Goal: Task Accomplishment & Management: Use online tool/utility

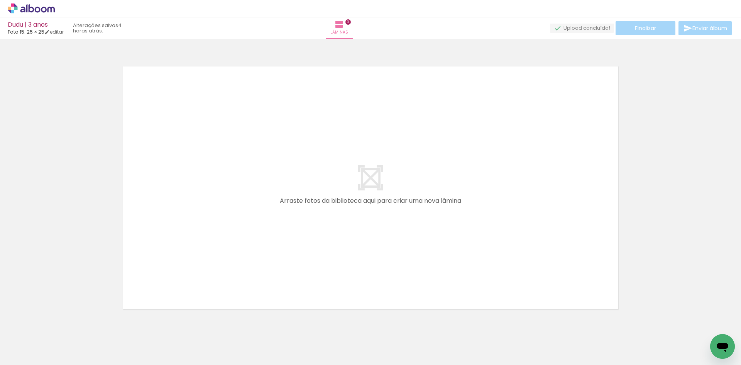
scroll to position [0, 165]
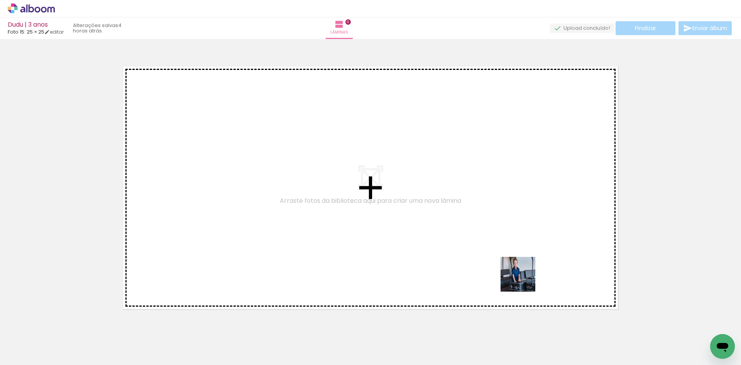
drag, startPoint x: 523, startPoint y: 341, endPoint x: 525, endPoint y: 276, distance: 65.7
click at [525, 276] on quentale-workspace at bounding box center [370, 182] width 741 height 365
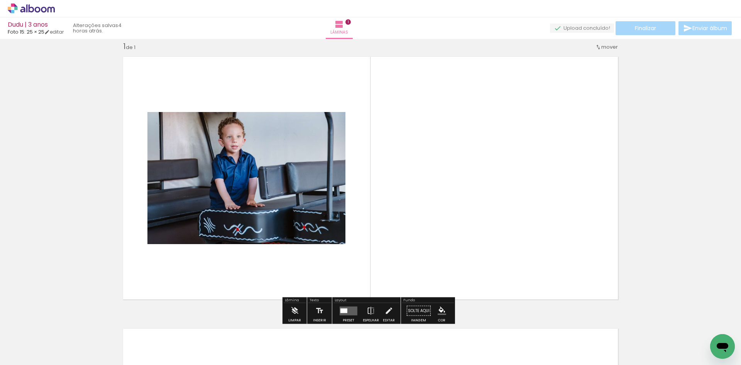
scroll to position [10, 0]
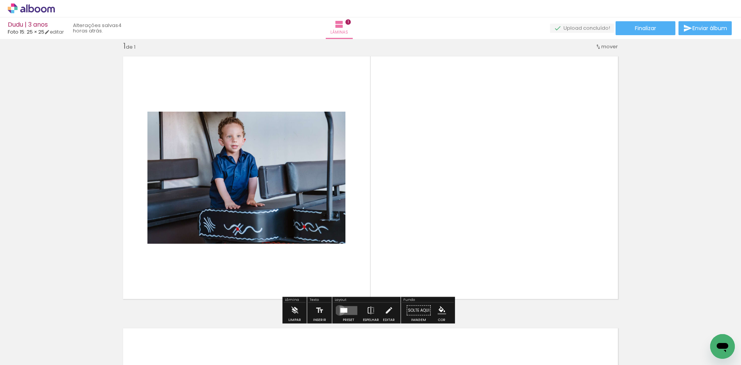
click at [340, 310] on quentale-layouter at bounding box center [349, 310] width 18 height 9
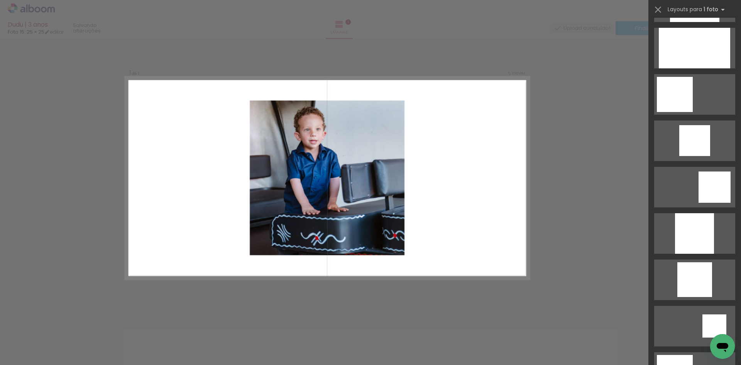
scroll to position [541, 0]
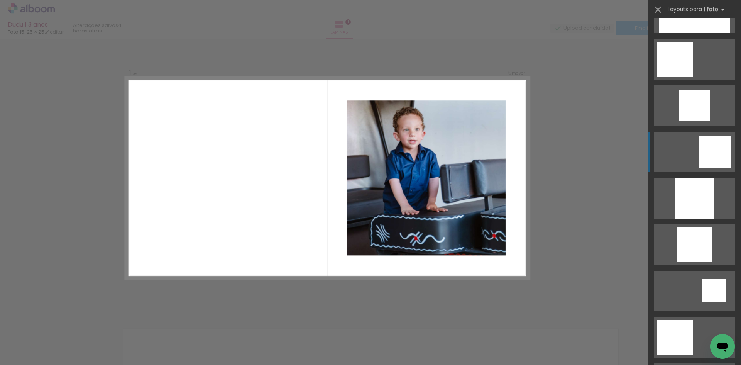
click at [705, 149] on div at bounding box center [715, 151] width 32 height 31
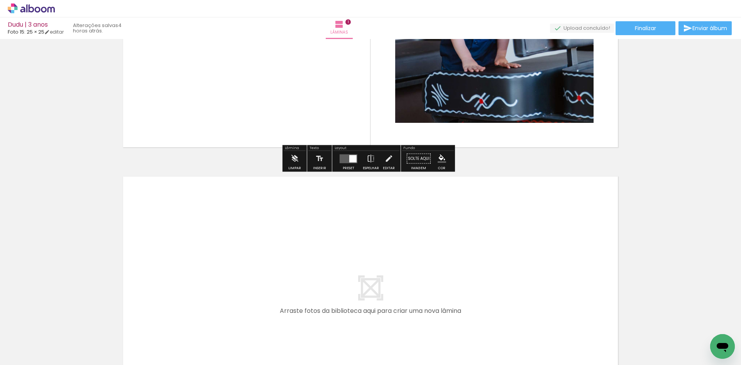
scroll to position [164, 0]
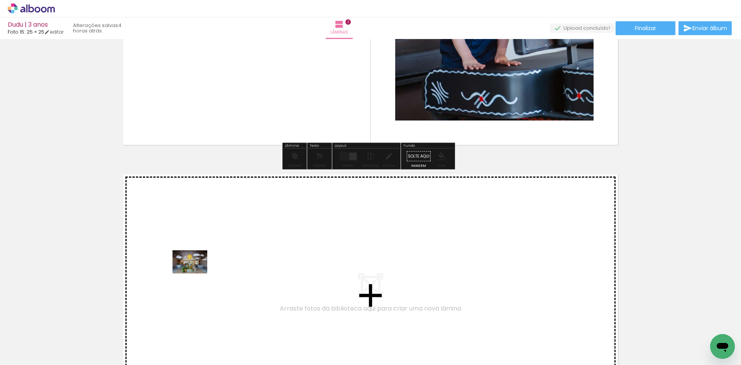
drag, startPoint x: 83, startPoint y: 338, endPoint x: 196, endPoint y: 273, distance: 129.5
click at [196, 273] on quentale-workspace at bounding box center [370, 182] width 741 height 365
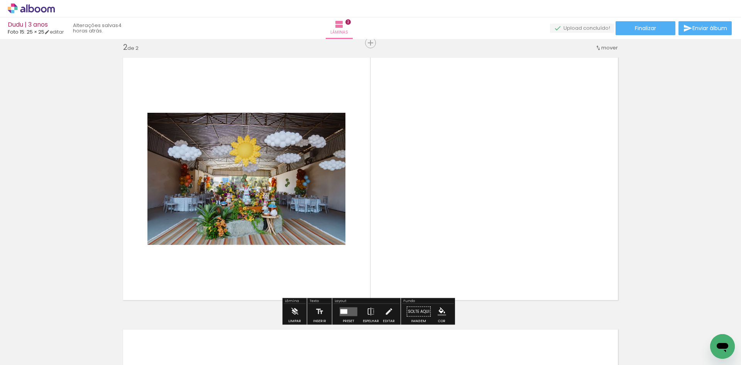
scroll to position [282, 0]
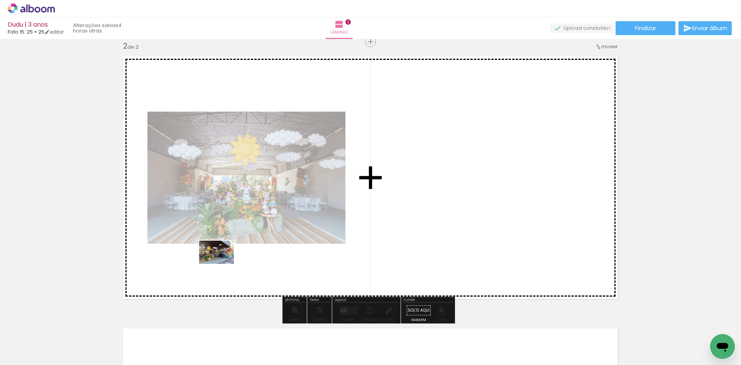
drag, startPoint x: 136, startPoint y: 334, endPoint x: 222, endPoint y: 264, distance: 111.2
click at [222, 264] on quentale-workspace at bounding box center [370, 182] width 741 height 365
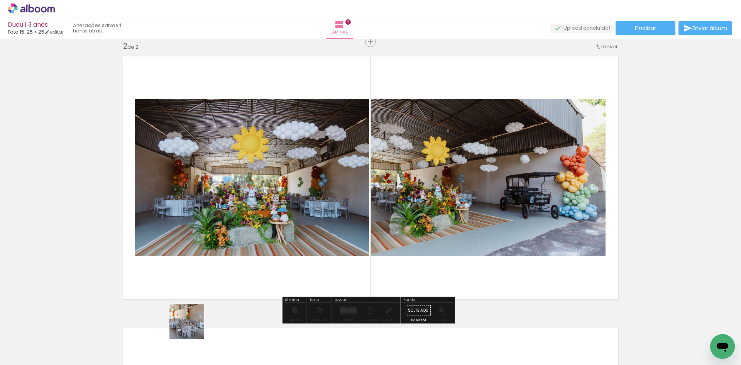
drag, startPoint x: 175, startPoint y: 344, endPoint x: 220, endPoint y: 283, distance: 75.1
click at [220, 283] on quentale-workspace at bounding box center [370, 182] width 741 height 365
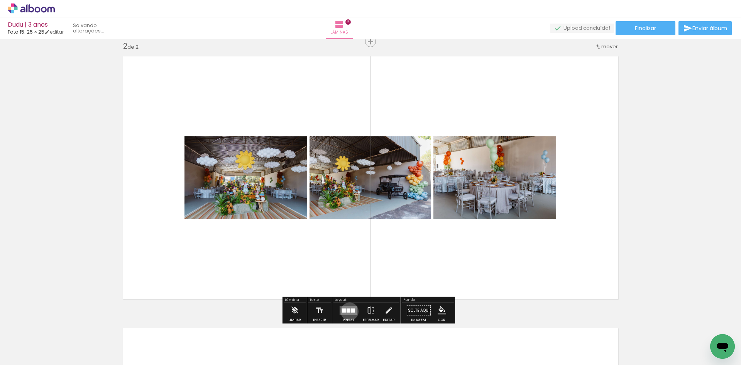
click at [348, 311] on div at bounding box center [349, 310] width 4 height 4
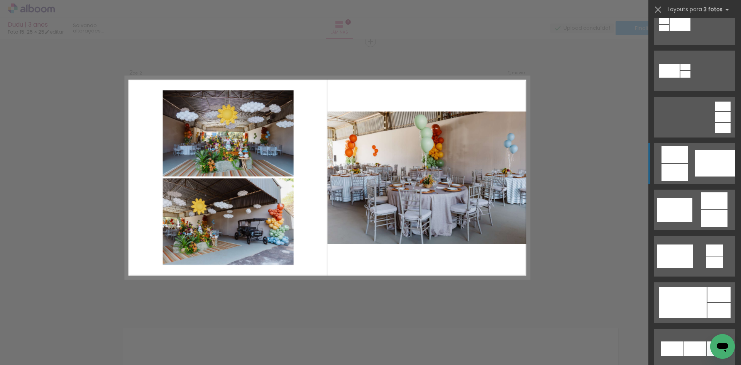
scroll to position [116, 0]
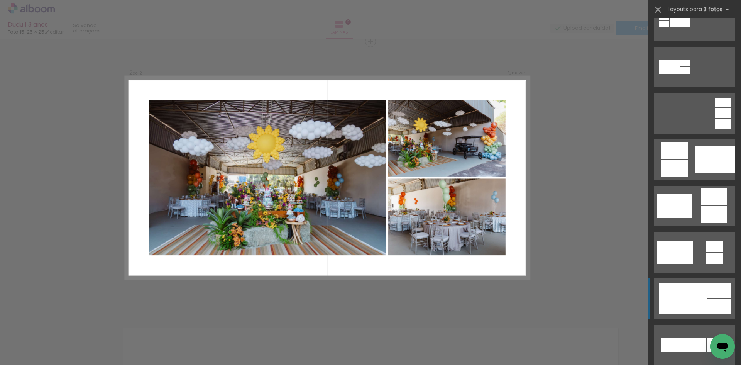
click at [700, 294] on div at bounding box center [683, 298] width 48 height 31
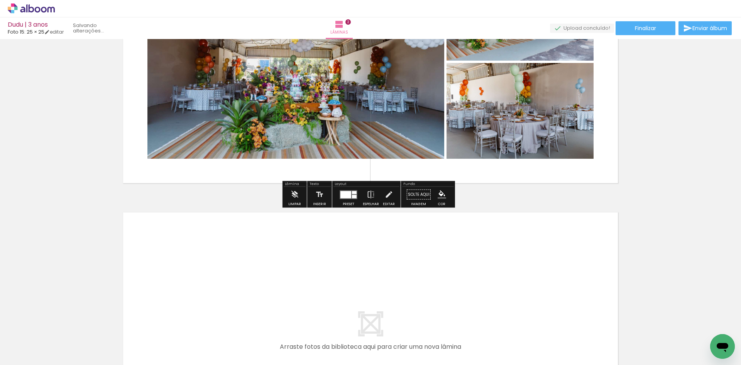
scroll to position [0, 0]
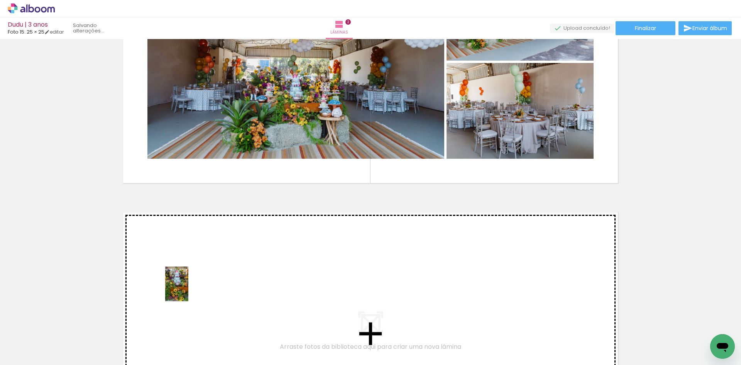
drag, startPoint x: 79, startPoint y: 327, endPoint x: 188, endPoint y: 290, distance: 115.5
click at [188, 290] on quentale-workspace at bounding box center [370, 182] width 741 height 365
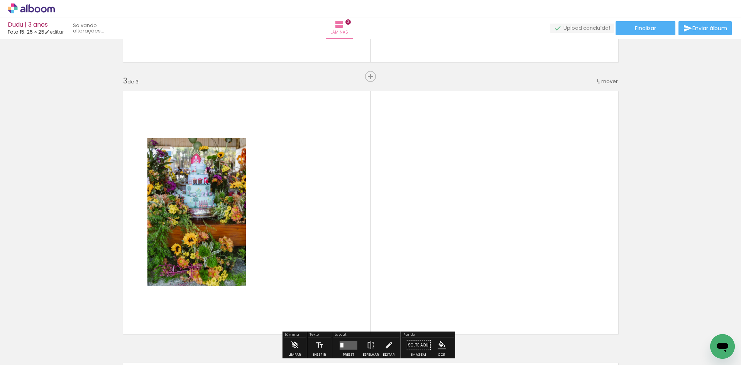
scroll to position [554, 0]
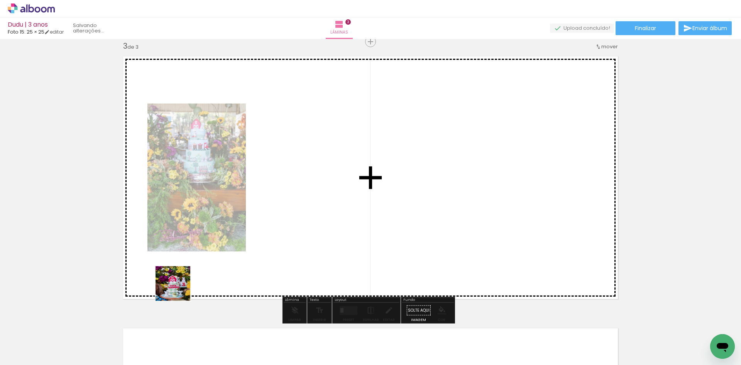
drag, startPoint x: 120, startPoint y: 333, endPoint x: 191, endPoint y: 271, distance: 94.7
click at [191, 271] on quentale-workspace at bounding box center [370, 182] width 741 height 365
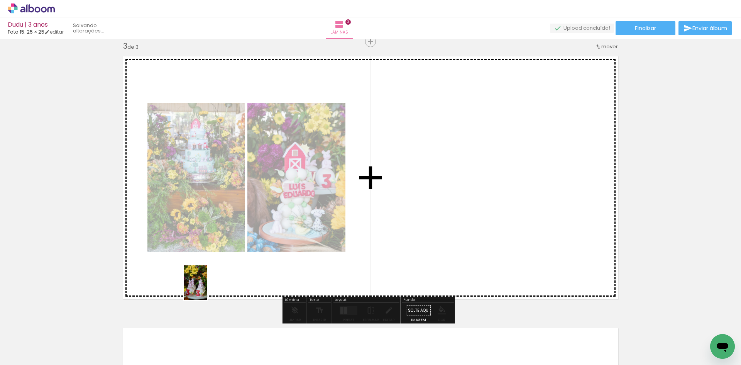
drag, startPoint x: 166, startPoint y: 342, endPoint x: 207, endPoint y: 288, distance: 67.7
click at [207, 288] on quentale-workspace at bounding box center [370, 182] width 741 height 365
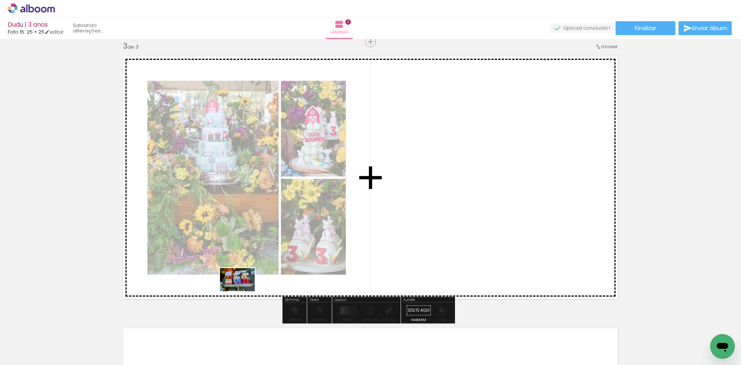
drag, startPoint x: 217, startPoint y: 345, endPoint x: 243, endPoint y: 291, distance: 60.1
click at [243, 291] on quentale-workspace at bounding box center [370, 182] width 741 height 365
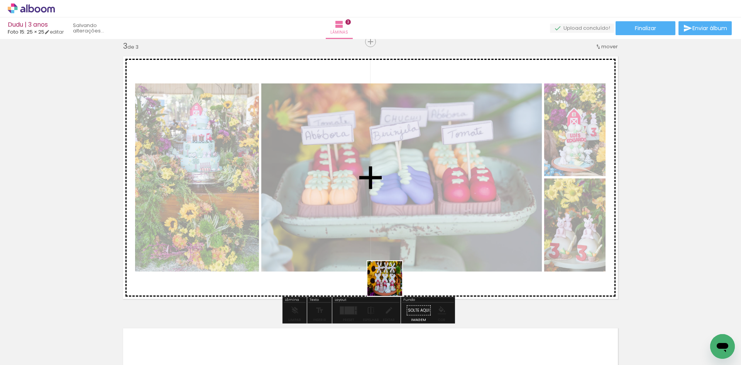
drag, startPoint x: 389, startPoint y: 343, endPoint x: 391, endPoint y: 284, distance: 58.7
click at [391, 284] on quentale-workspace at bounding box center [370, 182] width 741 height 365
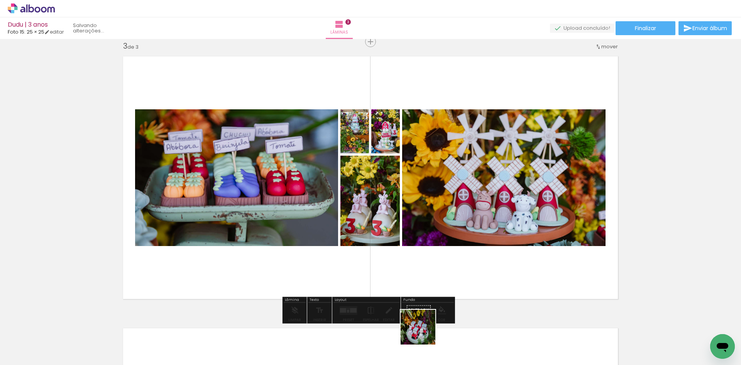
drag, startPoint x: 424, startPoint y: 339, endPoint x: 442, endPoint y: 324, distance: 23.1
click at [424, 295] on quentale-workspace at bounding box center [370, 182] width 741 height 365
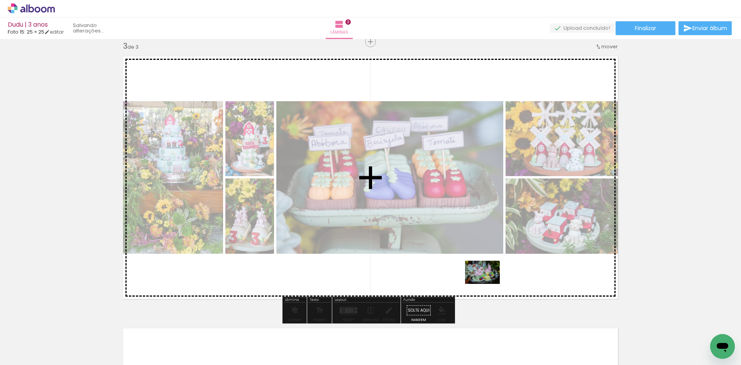
drag, startPoint x: 469, startPoint y: 338, endPoint x: 488, endPoint y: 284, distance: 57.9
click at [488, 284] on quentale-workspace at bounding box center [370, 182] width 741 height 365
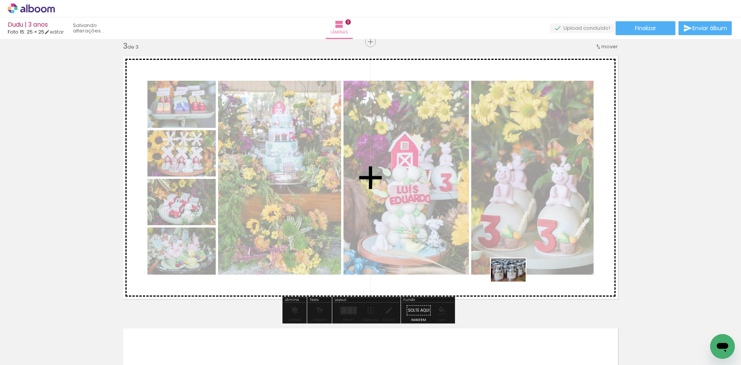
drag, startPoint x: 511, startPoint y: 338, endPoint x: 514, endPoint y: 281, distance: 56.5
click at [514, 281] on quentale-workspace at bounding box center [370, 182] width 741 height 365
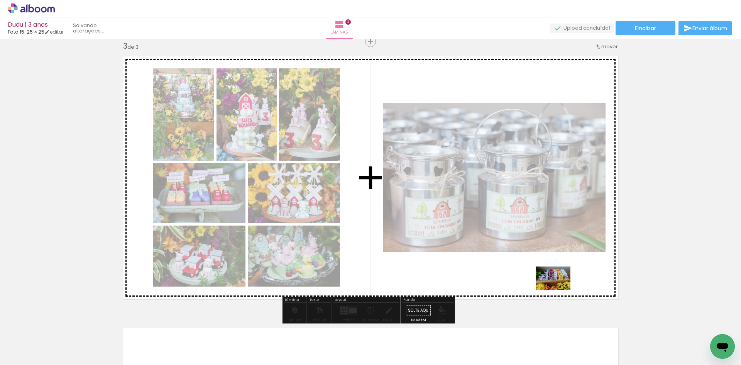
drag, startPoint x: 561, startPoint y: 346, endPoint x: 559, endPoint y: 290, distance: 56.8
click at [559, 290] on quentale-workspace at bounding box center [370, 182] width 741 height 365
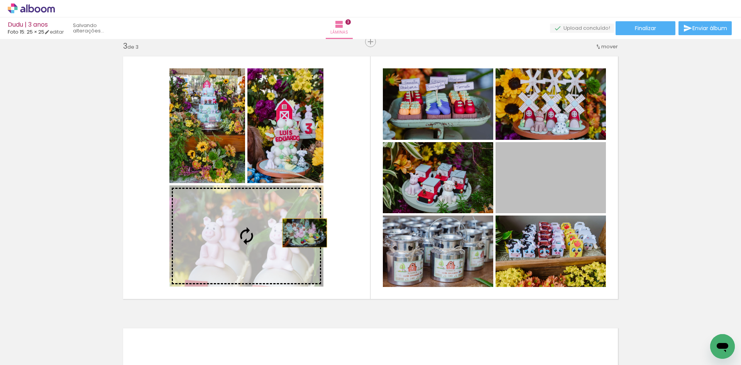
drag, startPoint x: 571, startPoint y: 191, endPoint x: 302, endPoint y: 233, distance: 271.9
click at [0, 0] on slot at bounding box center [0, 0] width 0 height 0
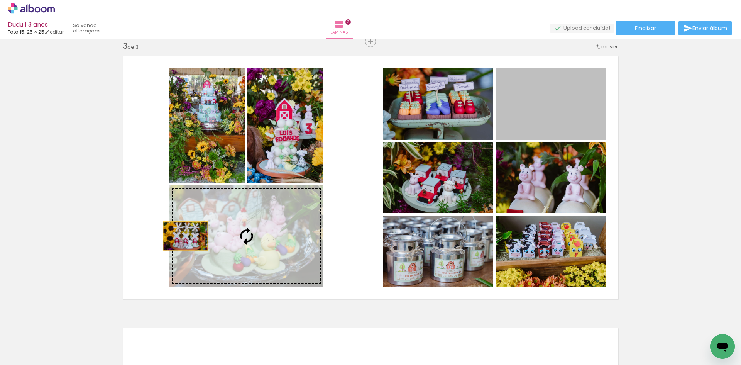
drag, startPoint x: 540, startPoint y: 114, endPoint x: 204, endPoint y: 242, distance: 360.0
click at [0, 0] on slot at bounding box center [0, 0] width 0 height 0
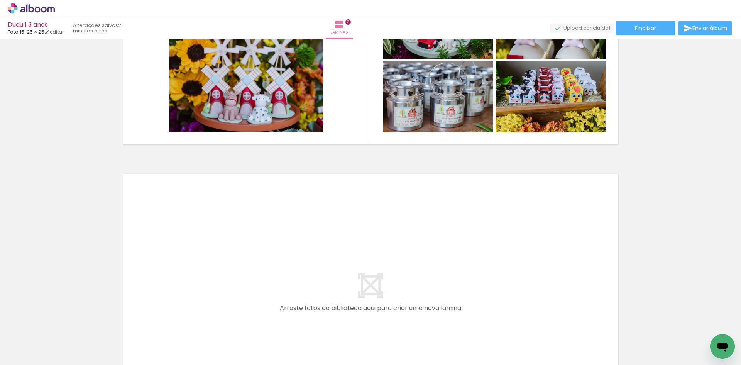
scroll to position [0, 272]
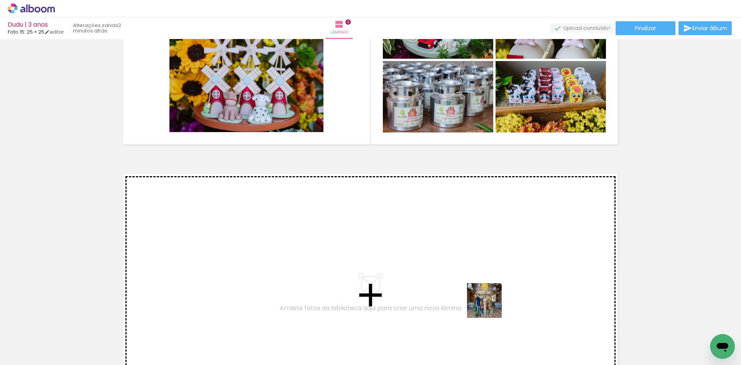
drag, startPoint x: 507, startPoint y: 343, endPoint x: 489, endPoint y: 287, distance: 58.6
click at [489, 287] on quentale-workspace at bounding box center [370, 182] width 741 height 365
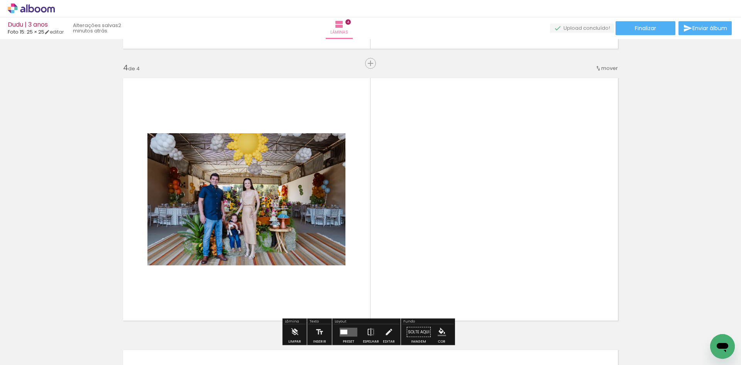
scroll to position [825, 0]
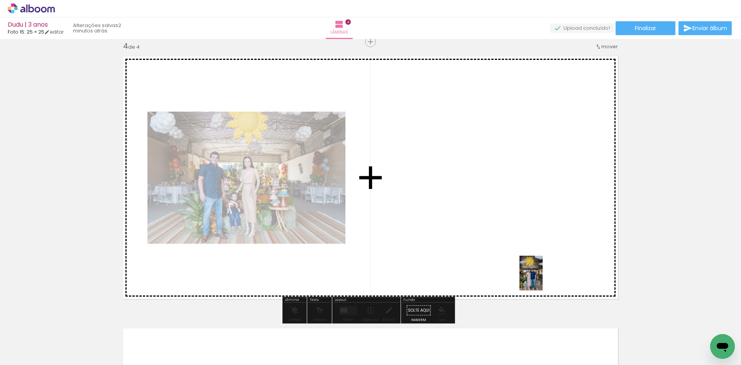
drag, startPoint x: 546, startPoint y: 346, endPoint x: 543, endPoint y: 279, distance: 67.7
click at [543, 279] on quentale-workspace at bounding box center [370, 182] width 741 height 365
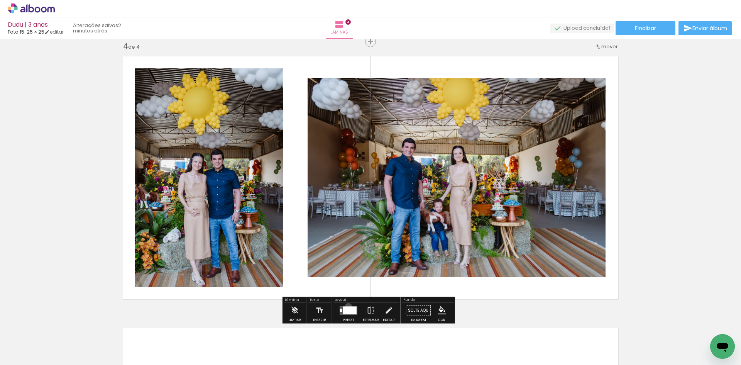
click at [347, 307] on div at bounding box center [350, 310] width 14 height 8
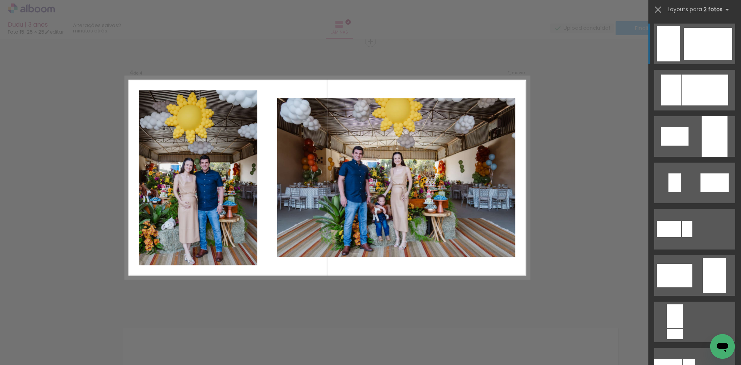
click at [691, 38] on div at bounding box center [708, 44] width 48 height 32
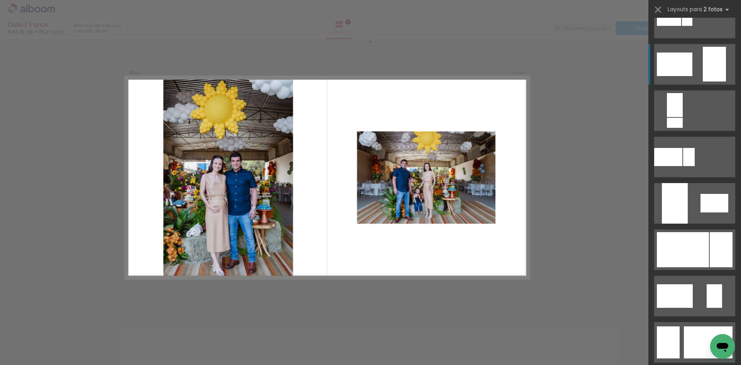
scroll to position [232, 0]
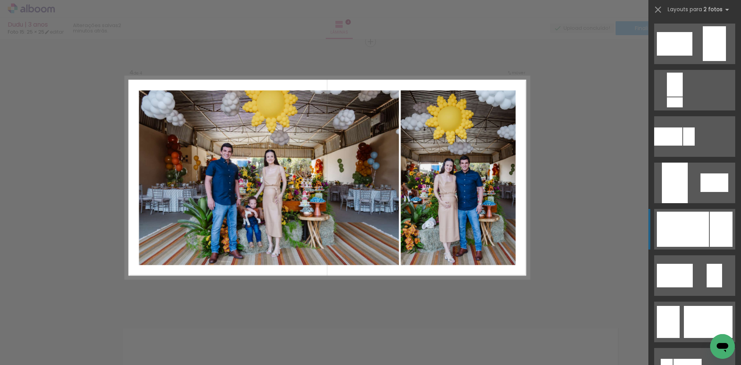
click at [717, 227] on div at bounding box center [721, 229] width 23 height 35
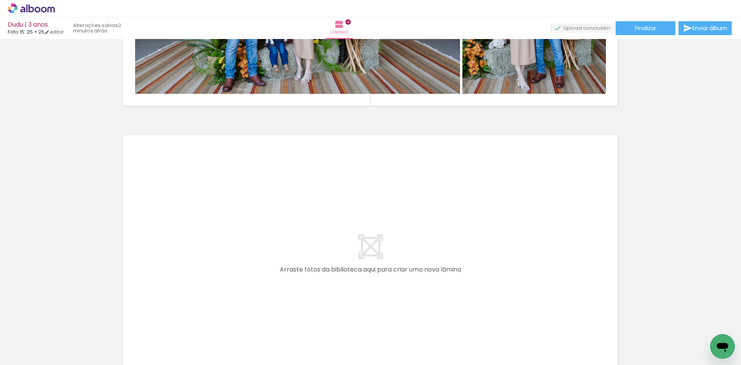
scroll to position [0, 324]
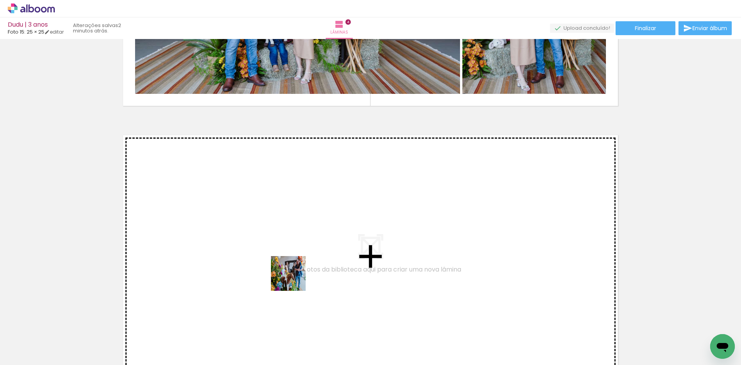
drag, startPoint x: 283, startPoint y: 343, endPoint x: 294, endPoint y: 278, distance: 65.8
click at [294, 278] on quentale-workspace at bounding box center [370, 182] width 741 height 365
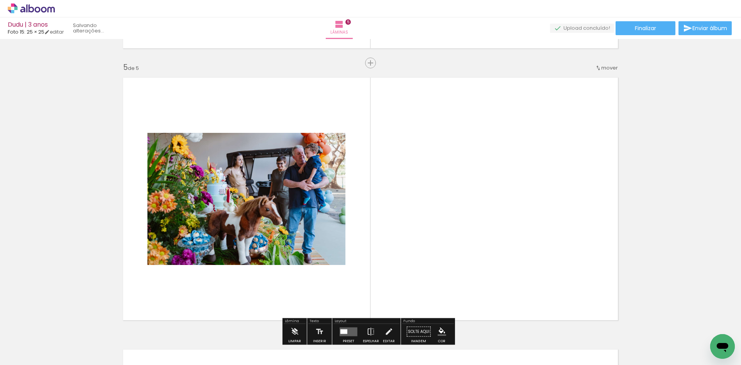
scroll to position [1097, 0]
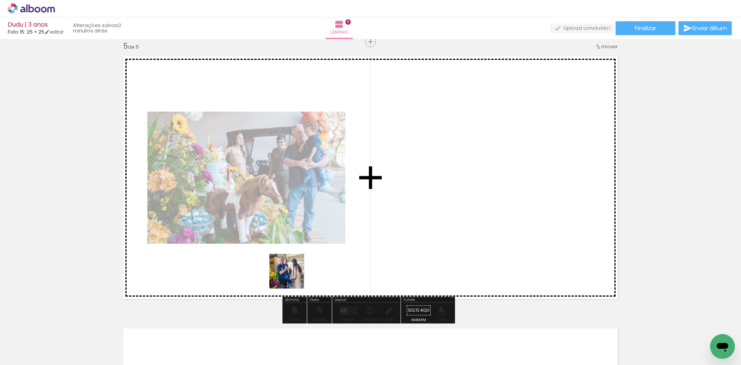
drag, startPoint x: 322, startPoint y: 340, endPoint x: 292, endPoint y: 276, distance: 70.8
click at [292, 276] on quentale-workspace at bounding box center [370, 182] width 741 height 365
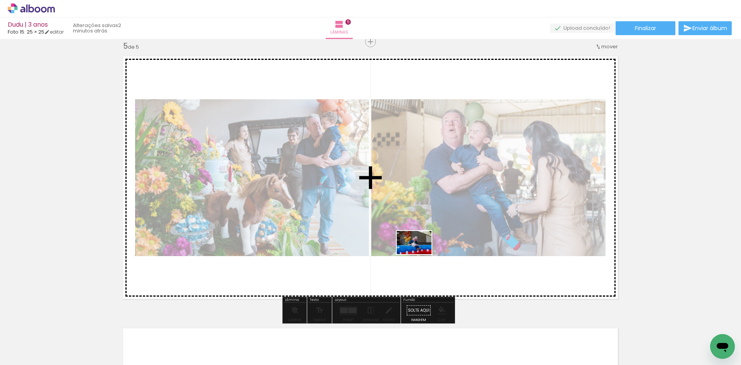
drag, startPoint x: 407, startPoint y: 344, endPoint x: 420, endPoint y: 254, distance: 91.4
click at [420, 254] on quentale-workspace at bounding box center [370, 182] width 741 height 365
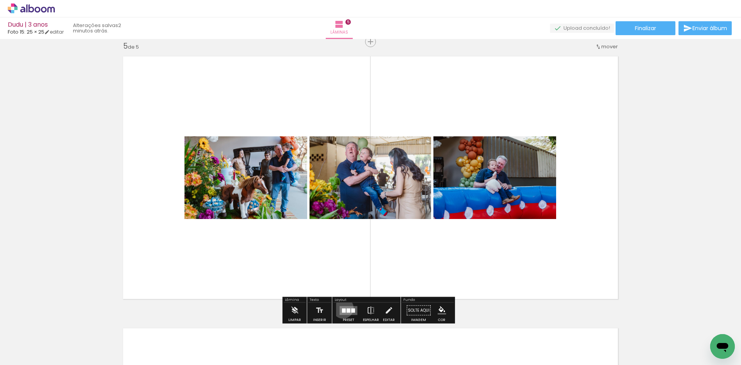
click at [341, 308] on quentale-layouter at bounding box center [349, 310] width 18 height 9
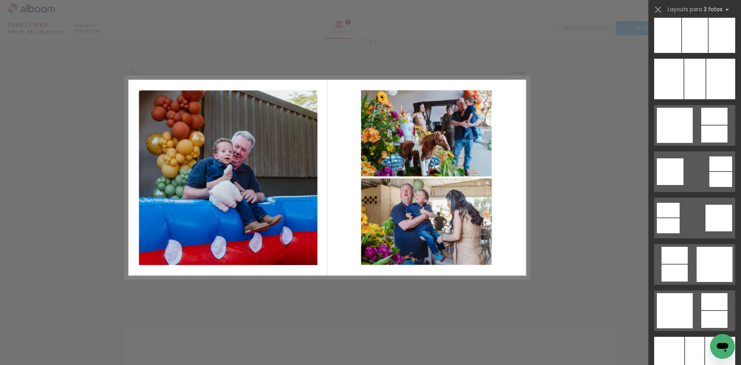
scroll to position [2008, 0]
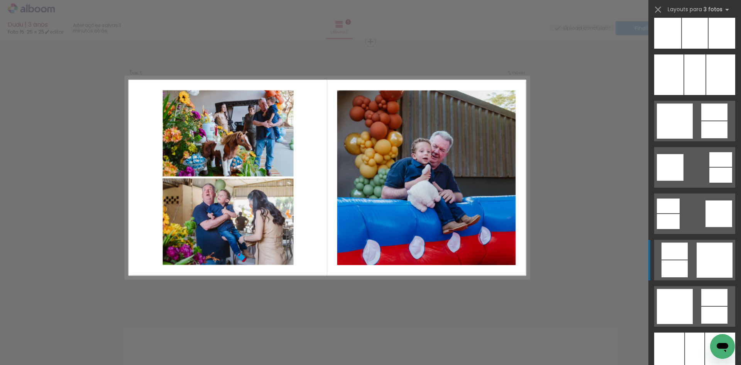
click at [709, 262] on div at bounding box center [715, 259] width 36 height 35
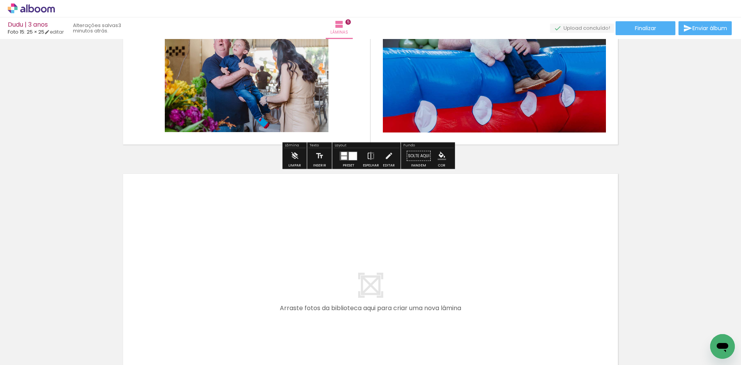
scroll to position [0, 619]
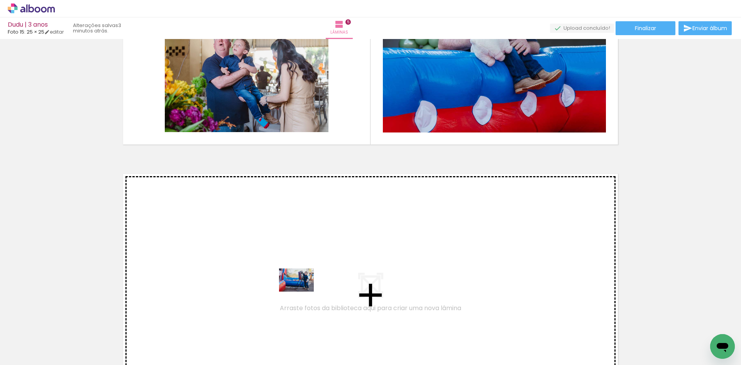
drag, startPoint x: 289, startPoint y: 339, endPoint x: 302, endPoint y: 292, distance: 49.7
click at [302, 292] on quentale-workspace at bounding box center [370, 182] width 741 height 365
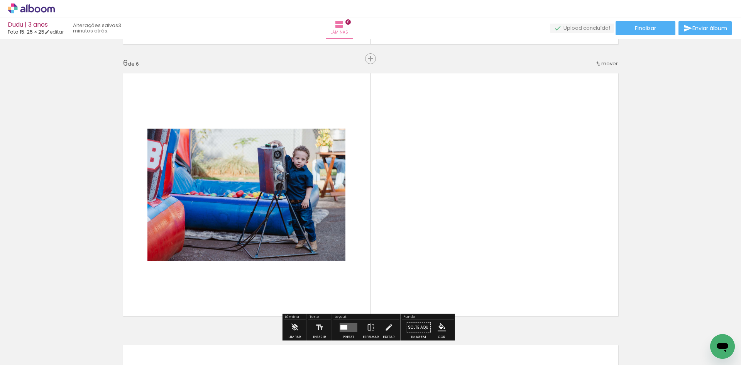
scroll to position [1369, 0]
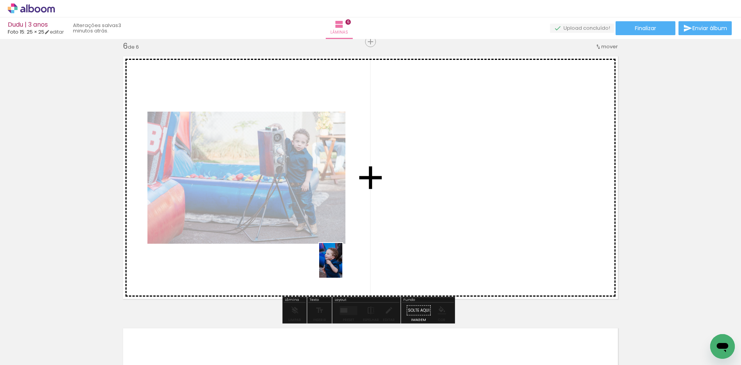
drag, startPoint x: 334, startPoint y: 341, endPoint x: 342, endPoint y: 266, distance: 75.7
click at [342, 266] on quentale-workspace at bounding box center [370, 182] width 741 height 365
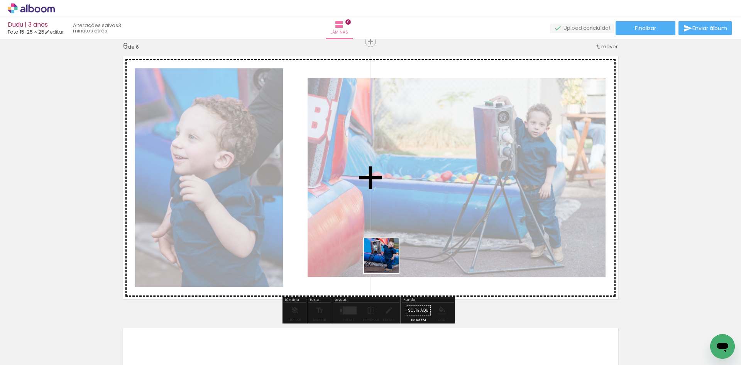
drag, startPoint x: 371, startPoint y: 333, endPoint x: 390, endPoint y: 243, distance: 91.6
click at [390, 243] on quentale-workspace at bounding box center [370, 182] width 741 height 365
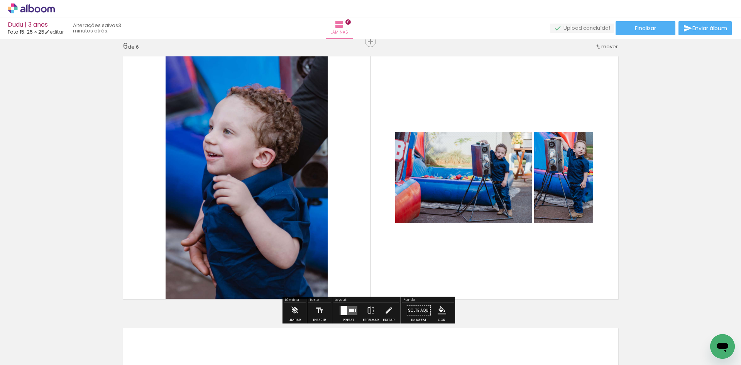
click at [351, 312] on quentale-layouter at bounding box center [349, 310] width 18 height 9
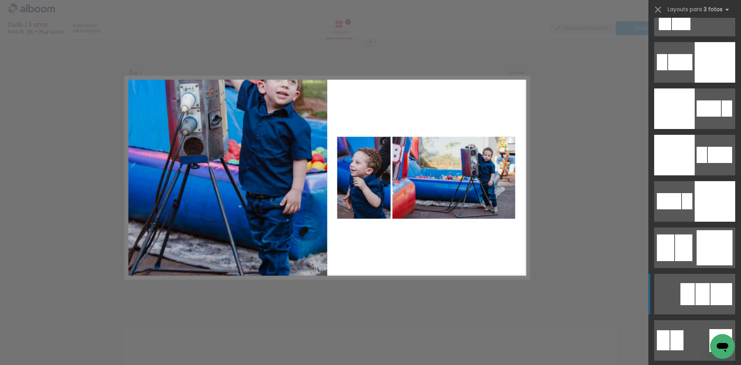
scroll to position [1699, 0]
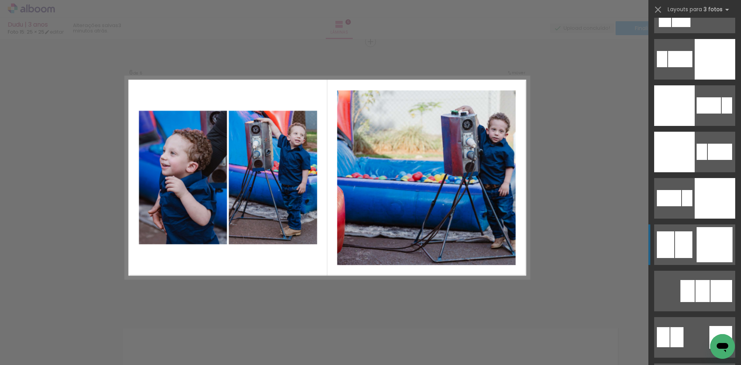
click at [710, 243] on div at bounding box center [715, 244] width 36 height 35
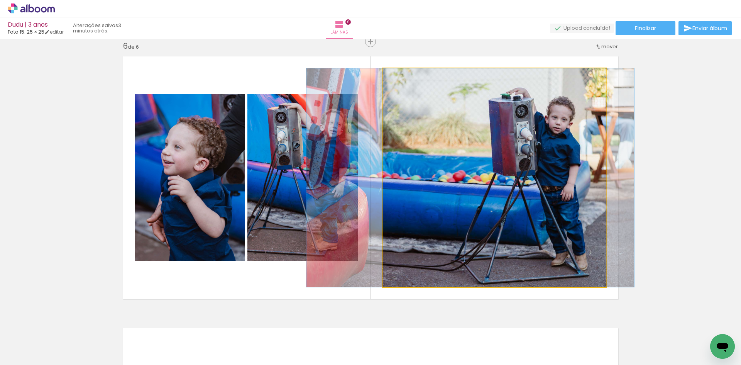
drag, startPoint x: 460, startPoint y: 241, endPoint x: 436, endPoint y: 247, distance: 24.7
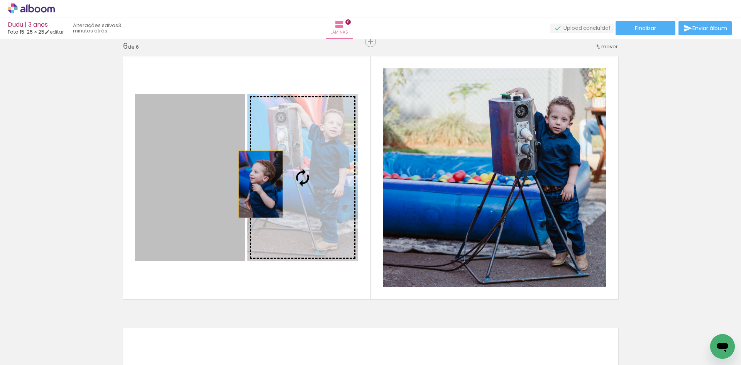
drag, startPoint x: 193, startPoint y: 192, endPoint x: 258, endPoint y: 184, distance: 65.8
click at [0, 0] on slot at bounding box center [0, 0] width 0 height 0
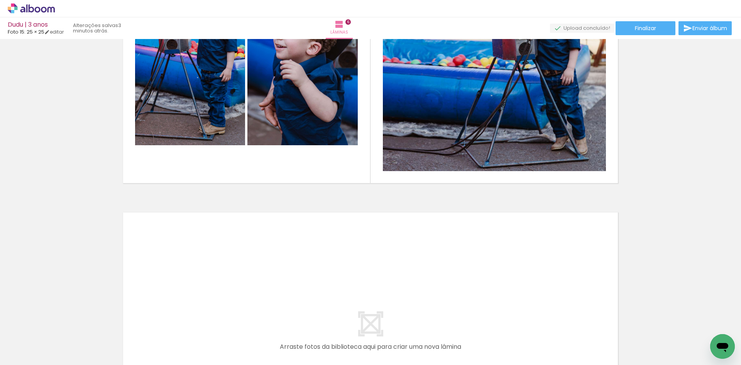
scroll to position [0, 725]
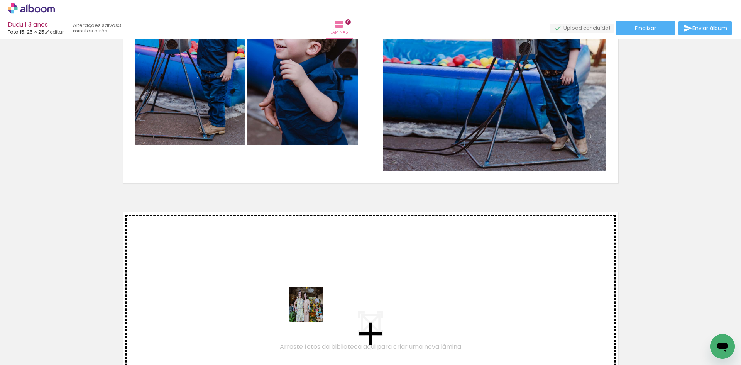
drag, startPoint x: 307, startPoint y: 339, endPoint x: 312, endPoint y: 297, distance: 42.8
click at [312, 297] on quentale-workspace at bounding box center [370, 182] width 741 height 365
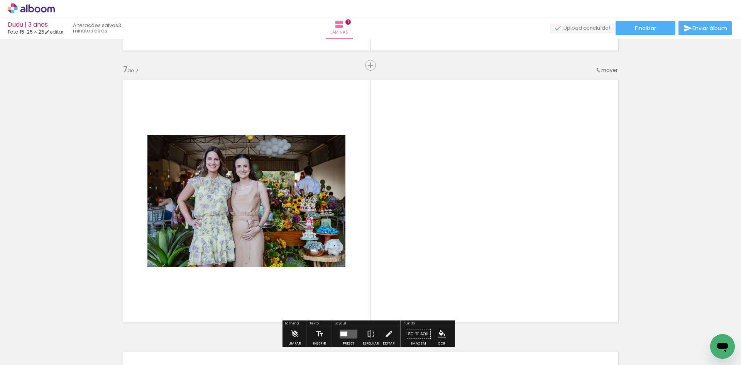
scroll to position [1641, 0]
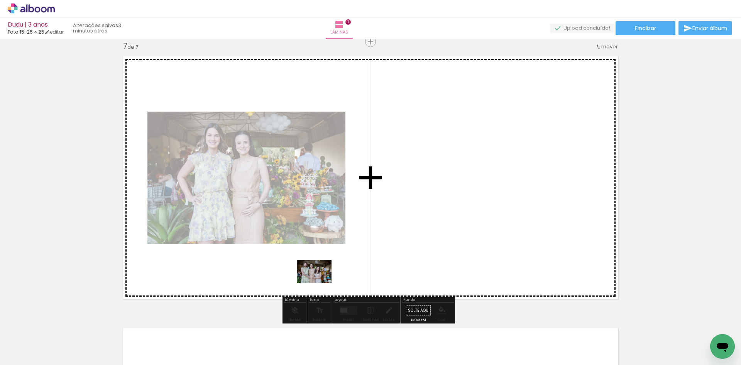
drag, startPoint x: 345, startPoint y: 336, endPoint x: 320, endPoint y: 283, distance: 58.9
click at [320, 283] on quentale-workspace at bounding box center [370, 182] width 741 height 365
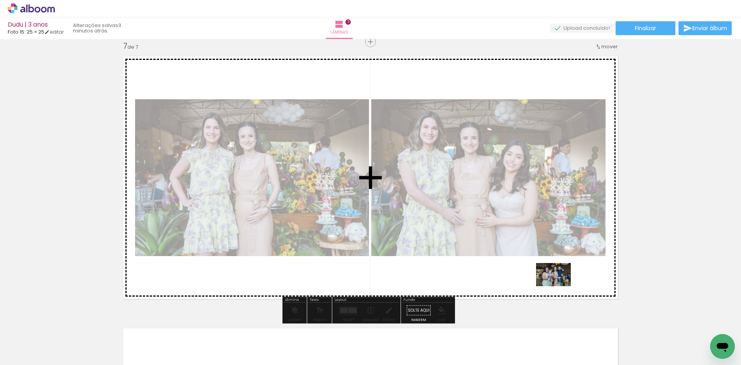
drag, startPoint x: 613, startPoint y: 341, endPoint x: 559, endPoint y: 286, distance: 77.0
click at [559, 286] on quentale-workspace at bounding box center [370, 182] width 741 height 365
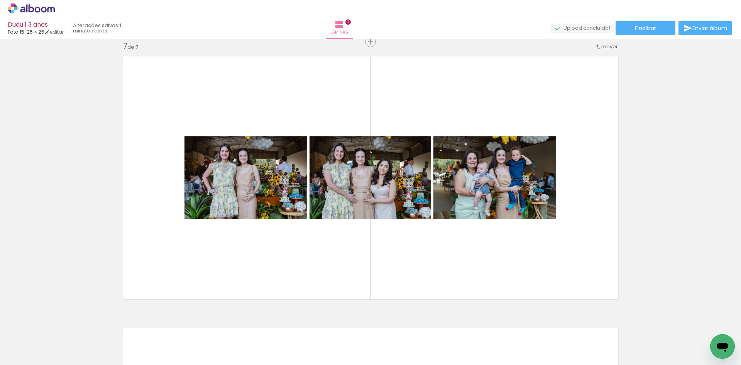
scroll to position [0, 554]
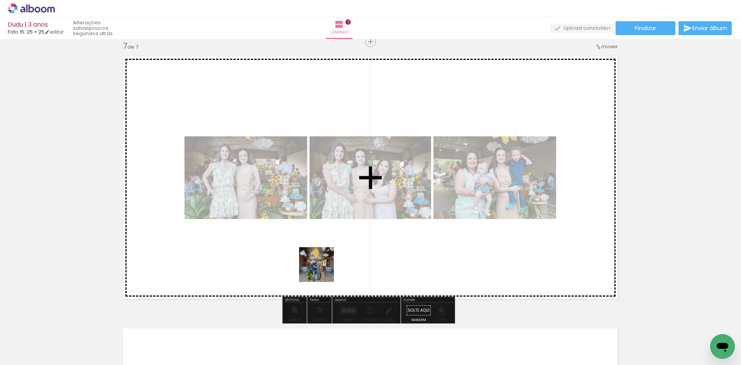
drag, startPoint x: 309, startPoint y: 338, endPoint x: 323, endPoint y: 263, distance: 76.5
click at [323, 263] on quentale-workspace at bounding box center [370, 182] width 741 height 365
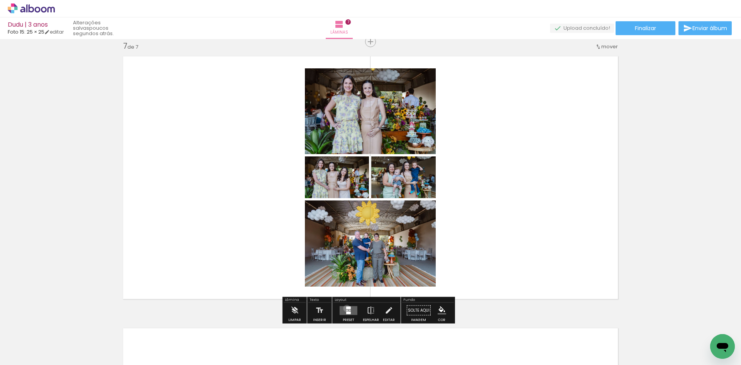
click at [346, 308] on div at bounding box center [348, 307] width 5 height 3
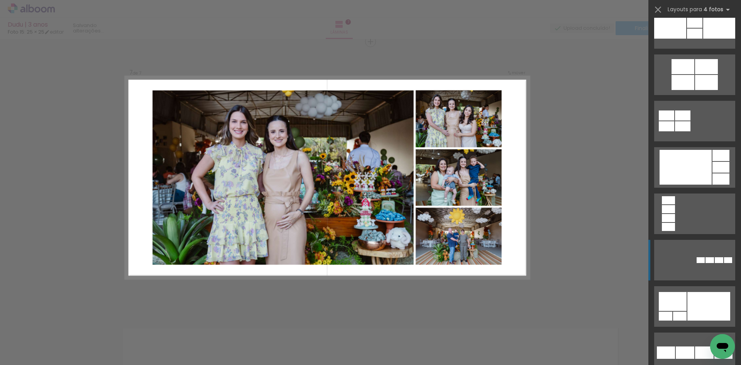
scroll to position [1556, 0]
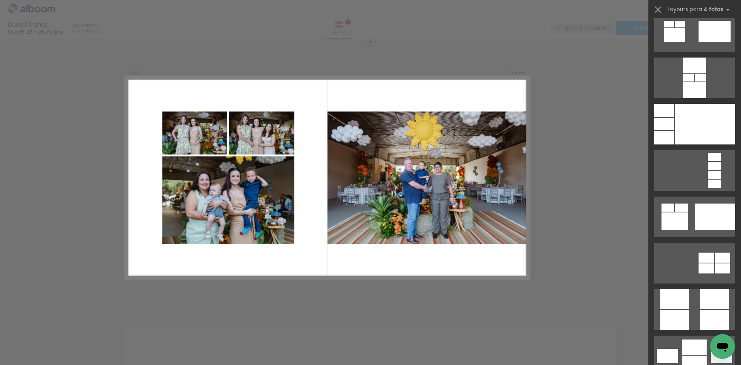
scroll to position [2587, 0]
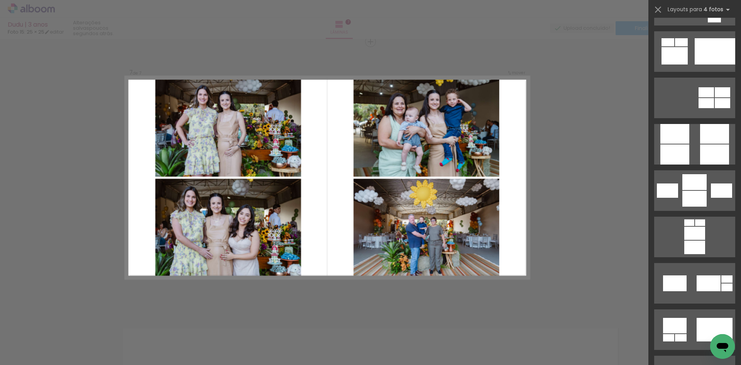
click at [693, 150] on quentale-layouter at bounding box center [694, 144] width 81 height 41
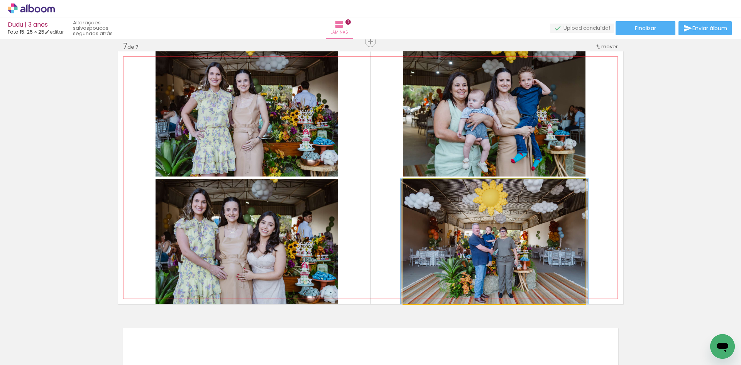
click at [521, 291] on quentale-photo at bounding box center [494, 241] width 182 height 125
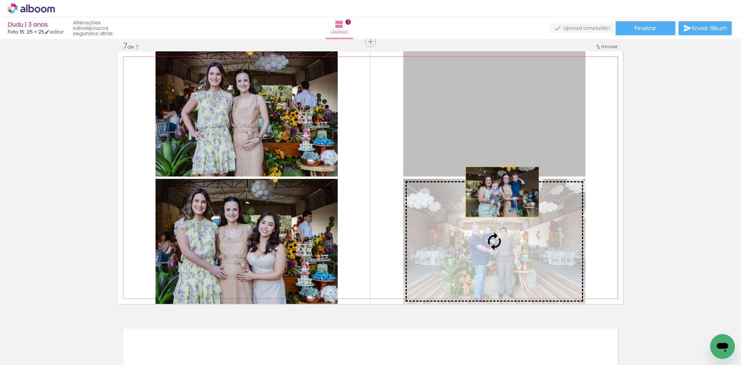
drag, startPoint x: 500, startPoint y: 143, endPoint x: 500, endPoint y: 199, distance: 56.4
click at [0, 0] on slot at bounding box center [0, 0] width 0 height 0
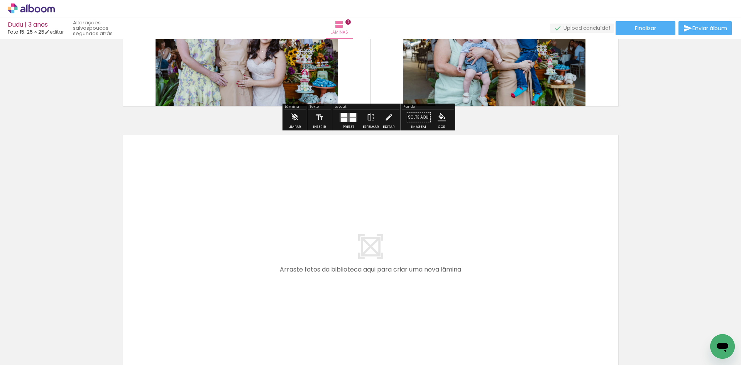
scroll to position [0, 754]
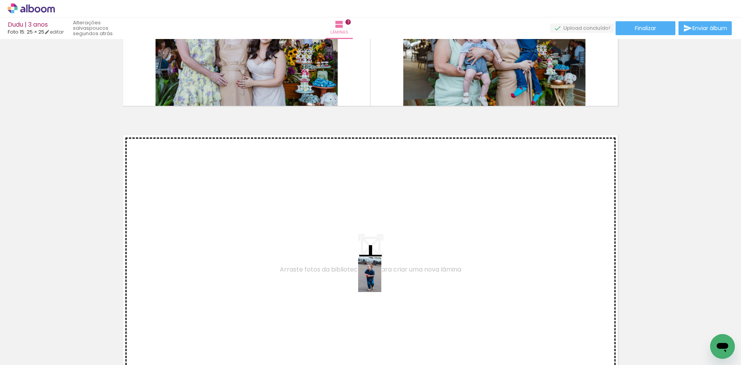
drag, startPoint x: 362, startPoint y: 340, endPoint x: 381, endPoint y: 280, distance: 62.9
click at [381, 280] on quentale-workspace at bounding box center [370, 182] width 741 height 365
